Goal: Task Accomplishment & Management: Use online tool/utility

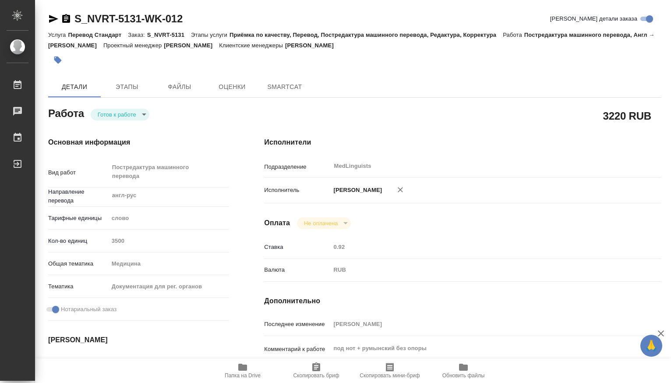
type textarea "x"
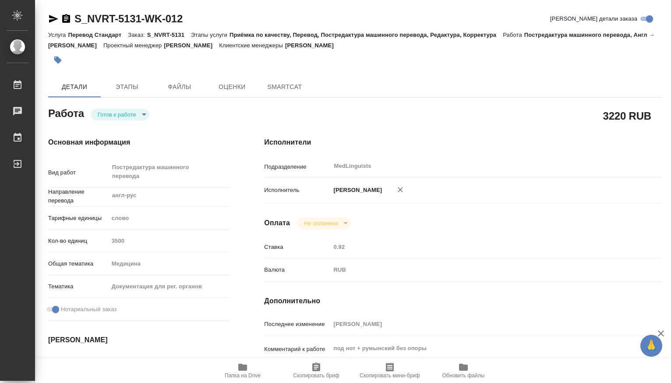
type textarea "x"
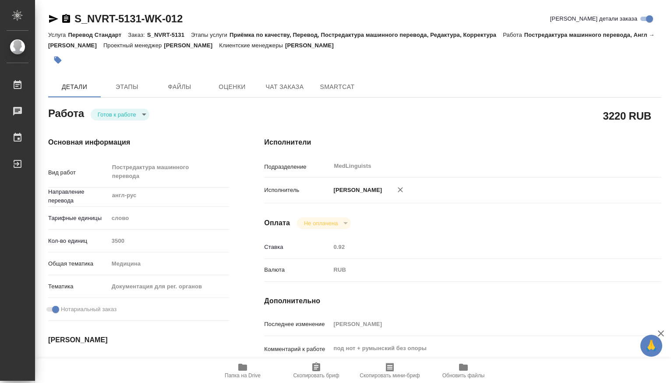
type textarea "x"
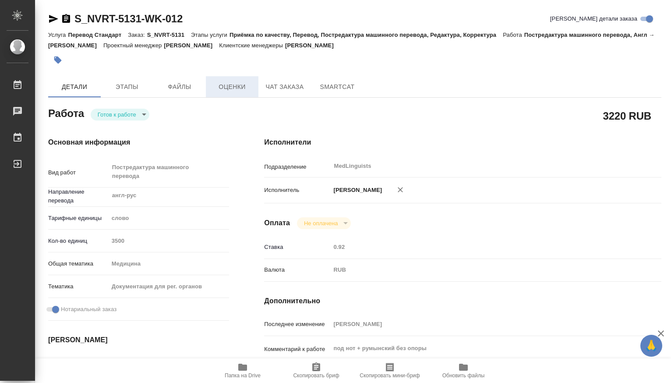
type textarea "x"
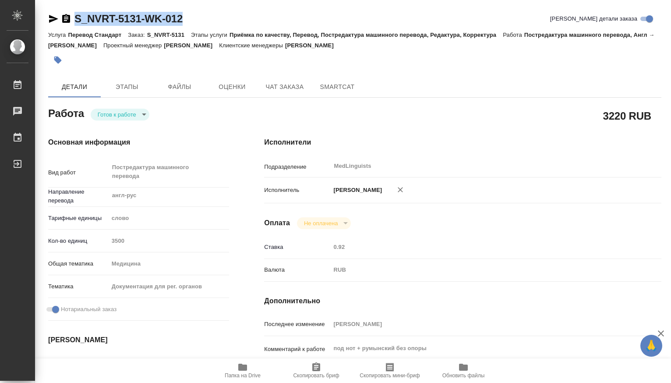
drag, startPoint x: 185, startPoint y: 16, endPoint x: 76, endPoint y: 18, distance: 108.3
click at [76, 18] on div "S_NVRT-5131-WK-012 [PERSON_NAME] детали заказа" at bounding box center [355, 19] width 614 height 14
copy link "S_NVRT-5131-WK-012"
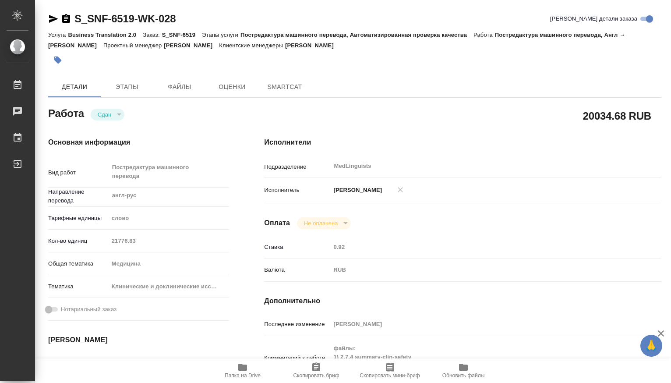
type textarea "x"
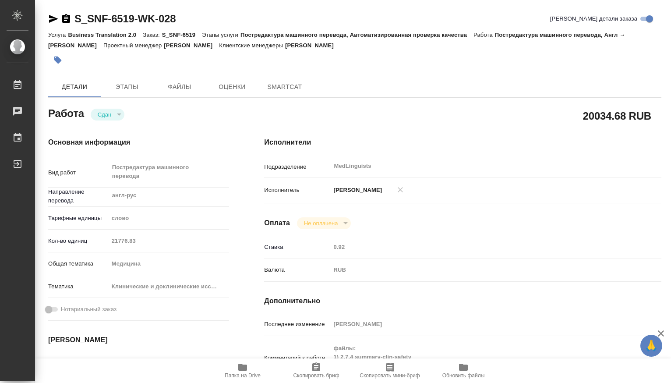
type textarea "x"
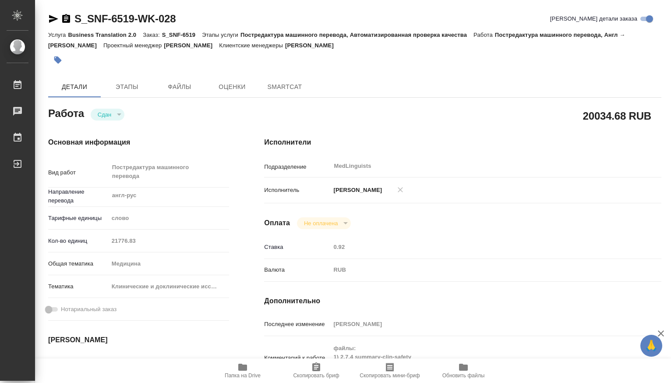
type textarea "x"
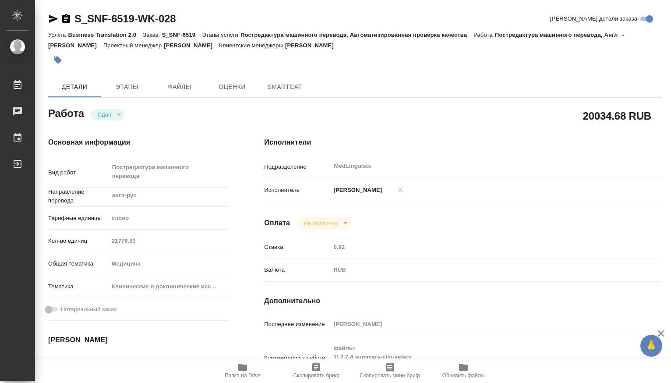
type textarea "x"
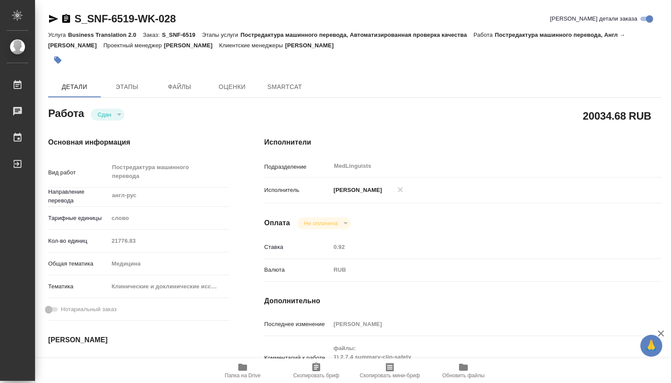
type textarea "x"
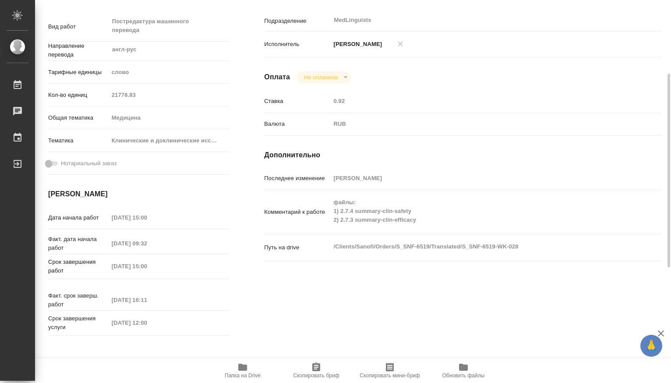
type textarea "x"
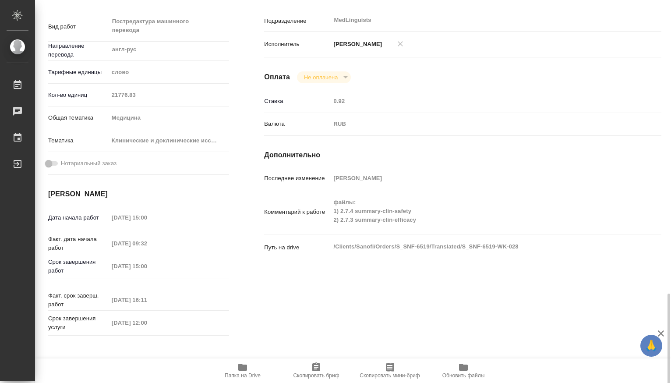
scroll to position [292, 0]
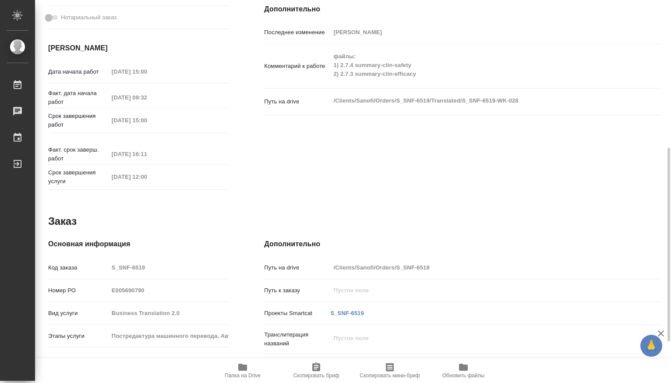
type textarea "x"
